Goal: Information Seeking & Learning: Understand process/instructions

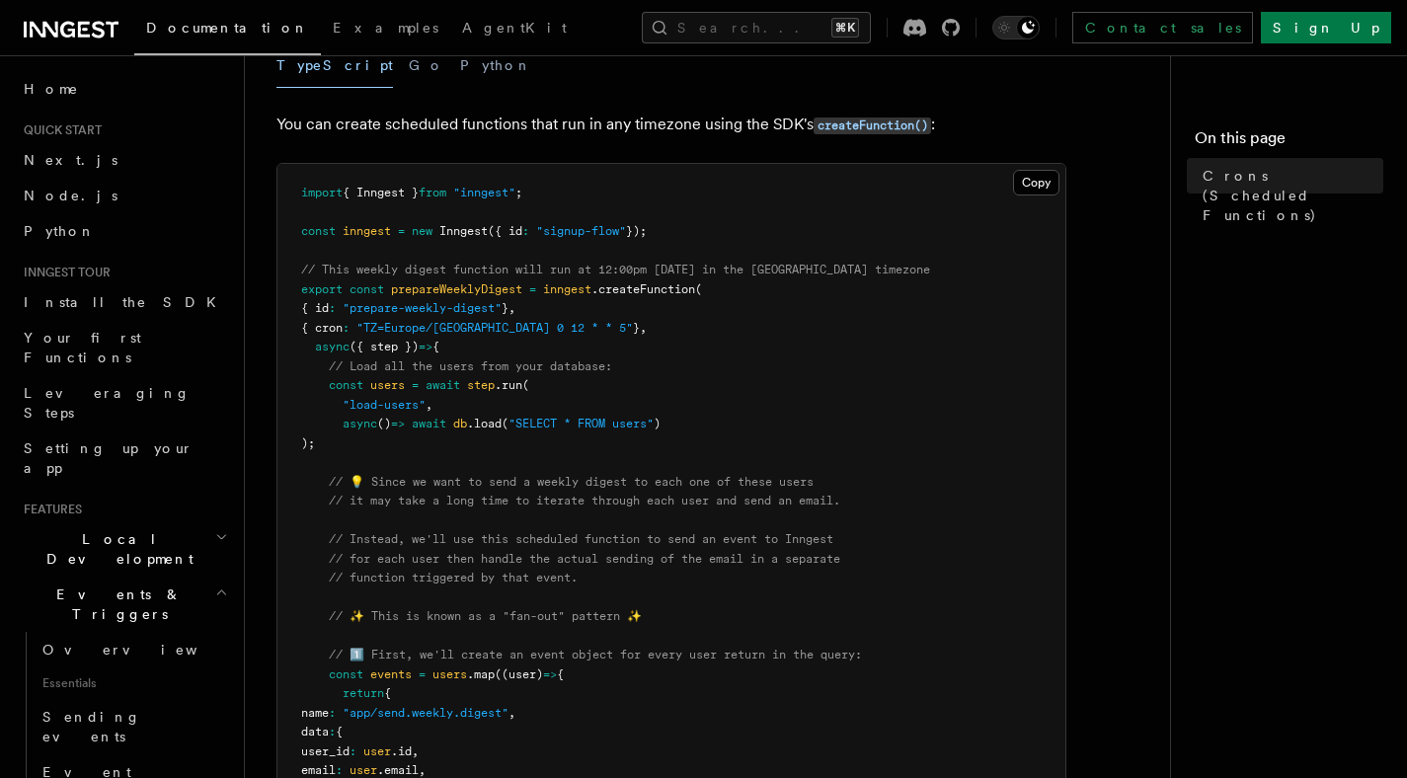
scroll to position [68, 0]
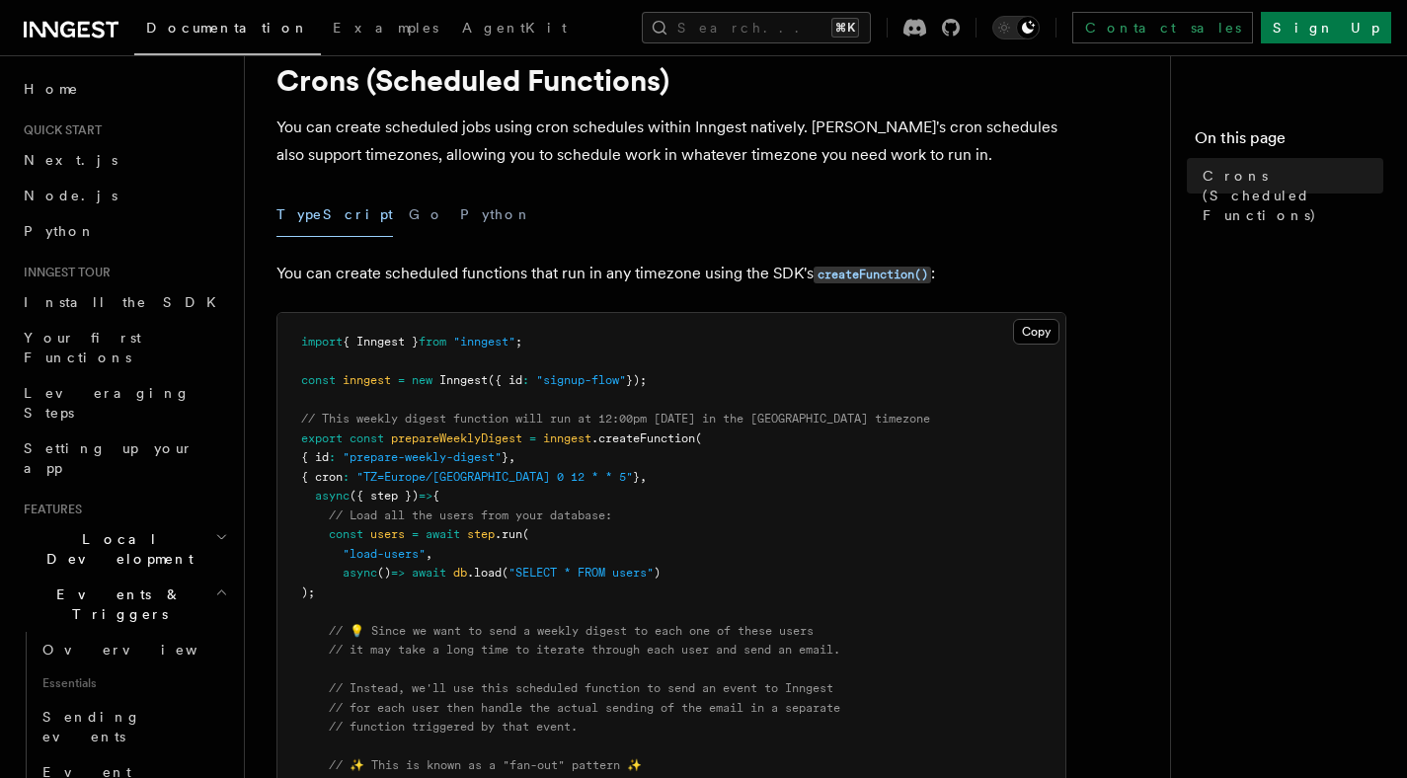
click at [350, 215] on div "TypeScript Go Python" at bounding box center [671, 214] width 790 height 44
click at [409, 220] on button "Go" at bounding box center [427, 214] width 36 height 44
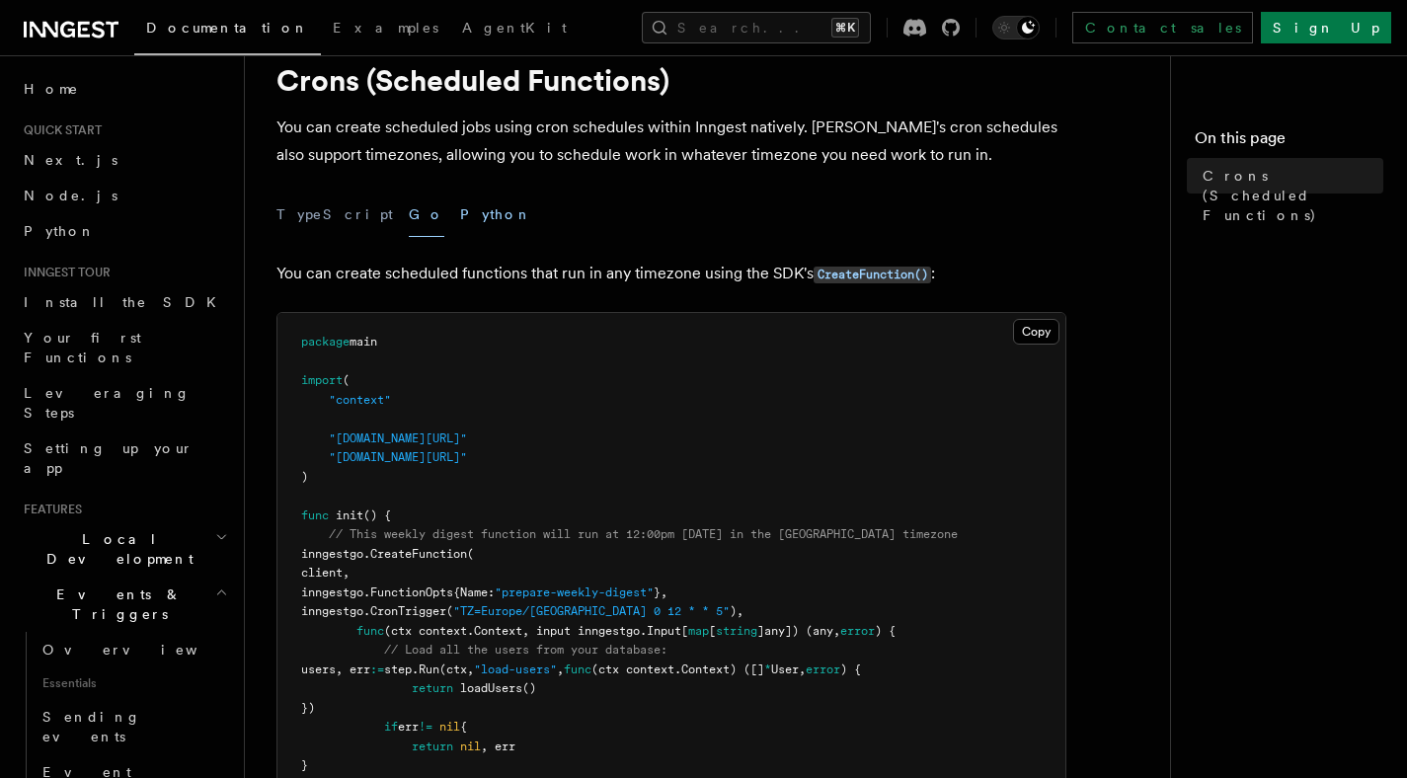
click at [460, 216] on button "Python" at bounding box center [496, 214] width 72 height 44
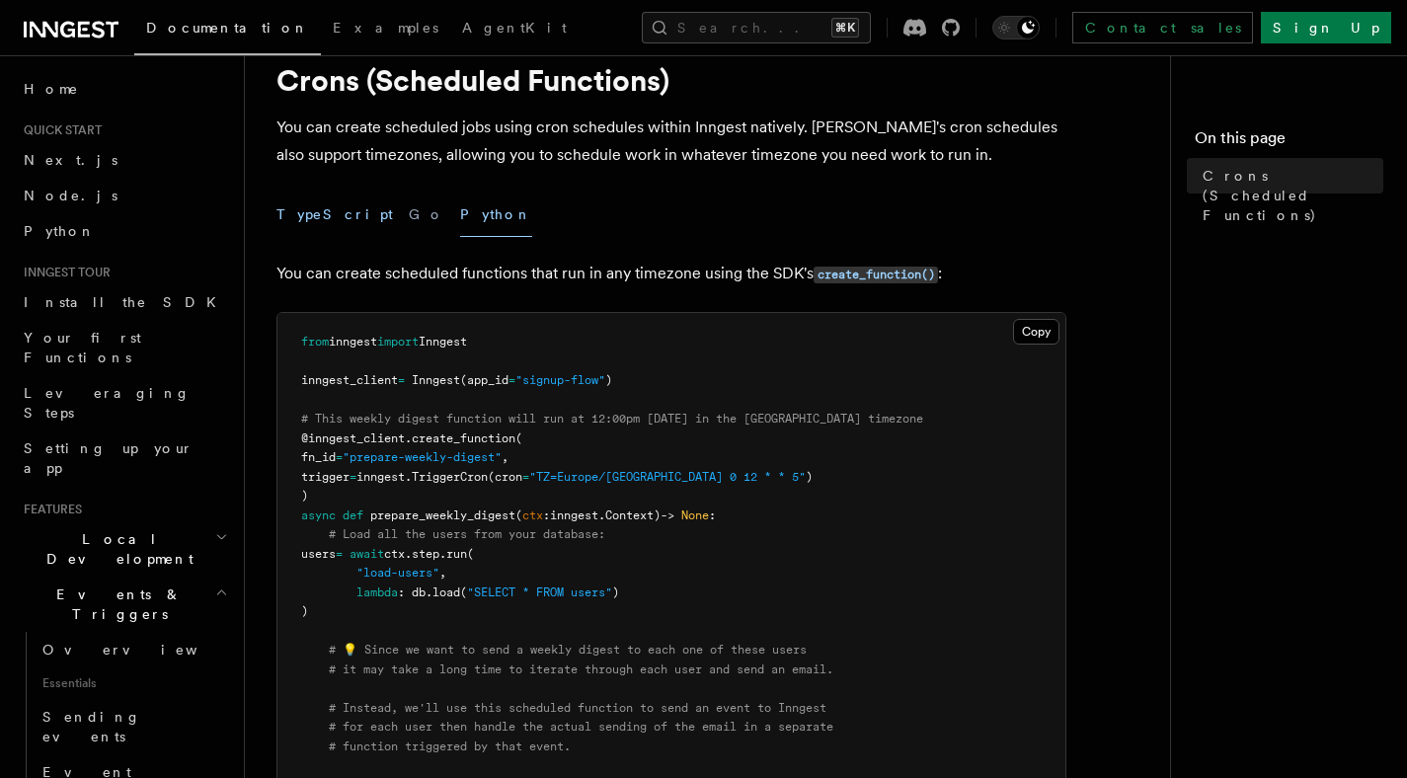
click at [300, 223] on button "TypeScript" at bounding box center [334, 214] width 116 height 44
